Goal: Information Seeking & Learning: Learn about a topic

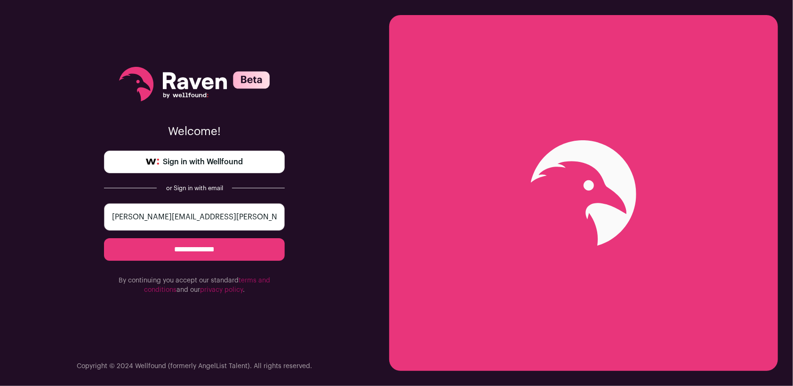
click at [217, 252] on input "**********" at bounding box center [194, 249] width 181 height 23
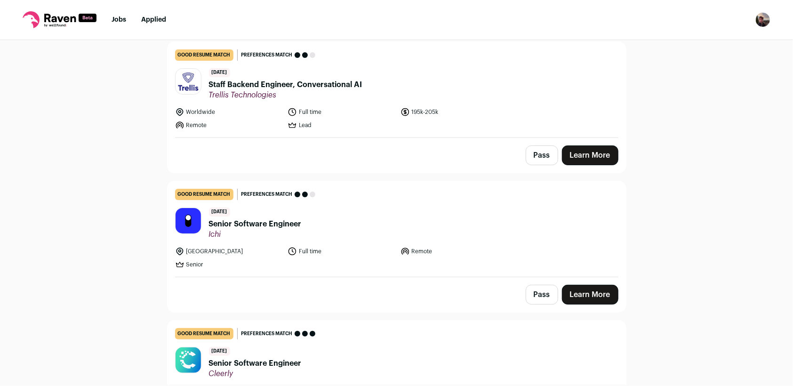
scroll to position [47, 0]
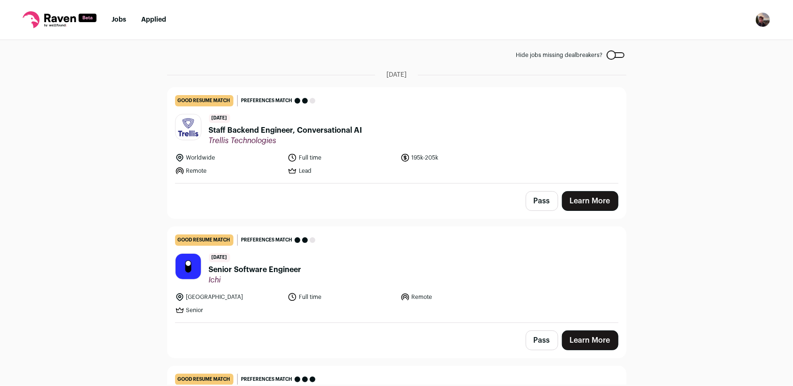
click at [333, 132] on span "Staff Backend Engineer, Conversational AI" at bounding box center [285, 130] width 153 height 11
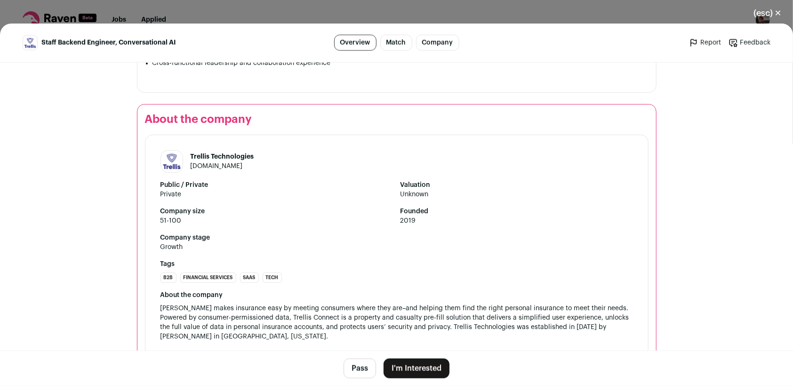
scroll to position [963, 0]
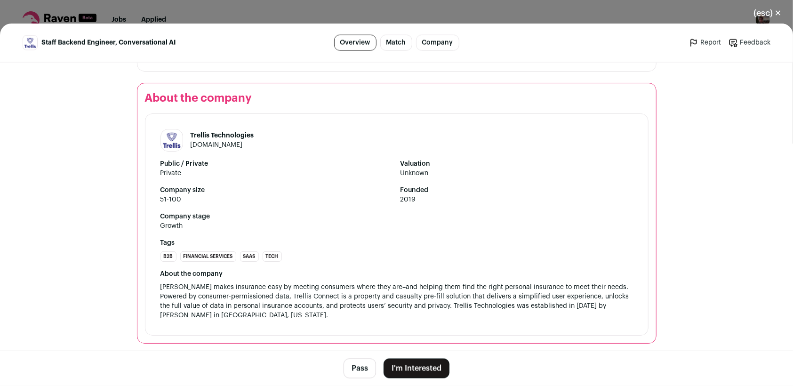
click at [776, 15] on button "(esc) ✕" at bounding box center [767, 13] width 51 height 21
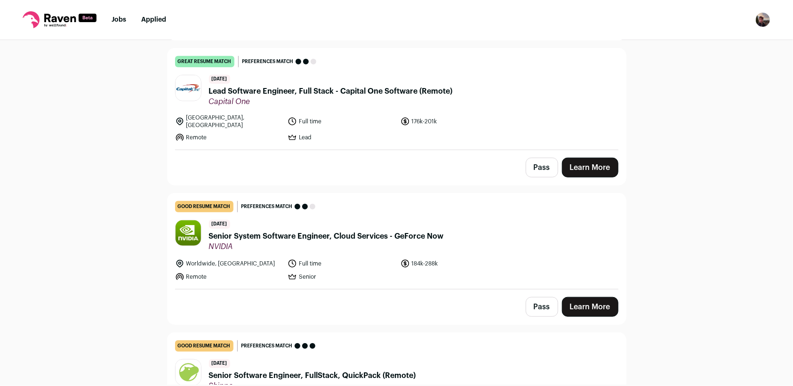
scroll to position [518, 0]
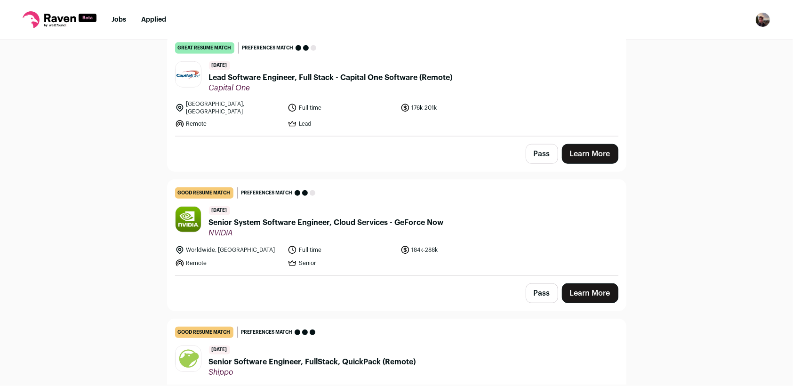
click at [321, 77] on span "Lead Software Engineer, Full Stack - Capital One Software (Remote)" at bounding box center [331, 77] width 244 height 11
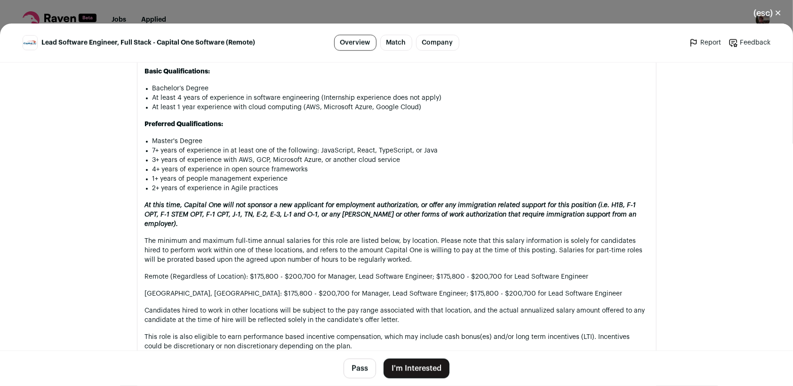
scroll to position [753, 0]
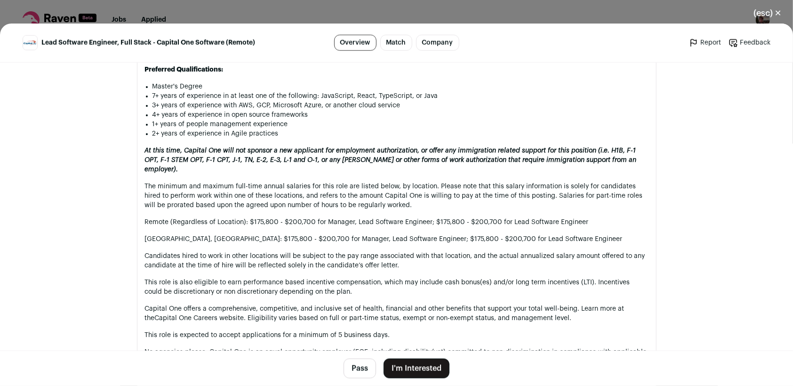
click at [778, 13] on button "(esc) ✕" at bounding box center [767, 13] width 51 height 21
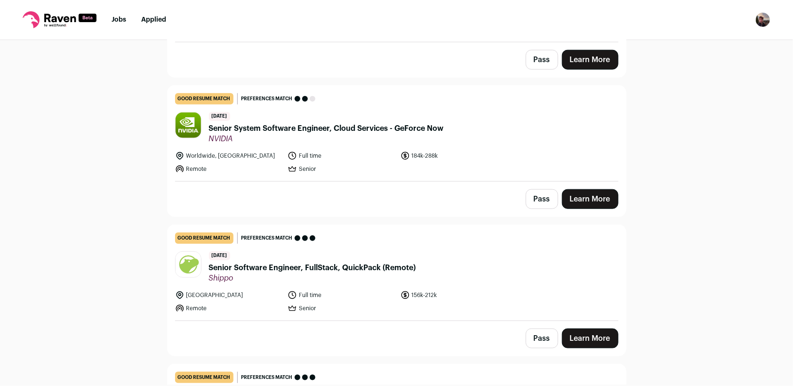
scroll to position [659, 0]
